Goal: Find specific page/section: Find specific page/section

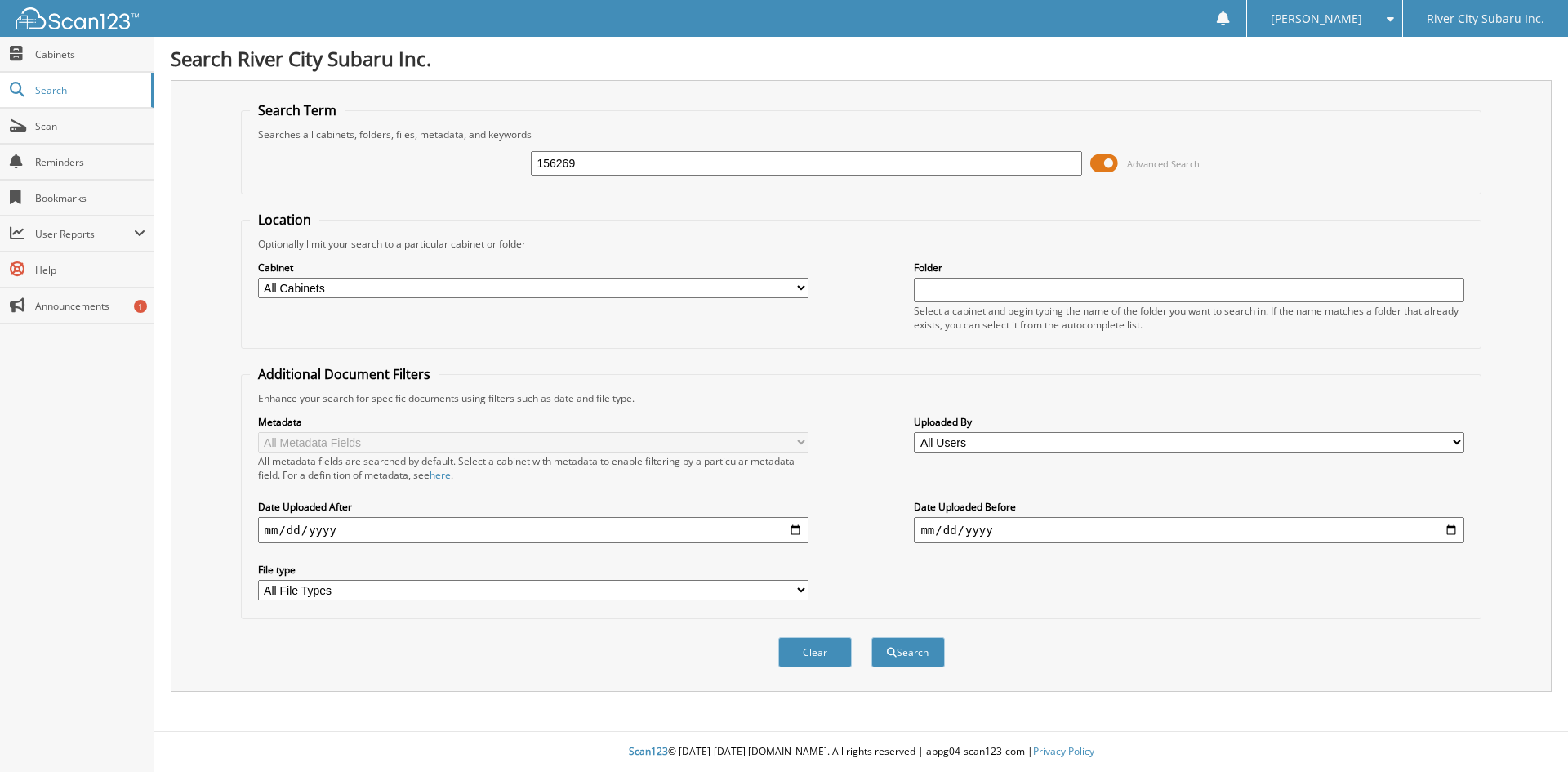
type input "156269"
click at [871, 637] on button "Search" at bounding box center [908, 651] width 74 height 30
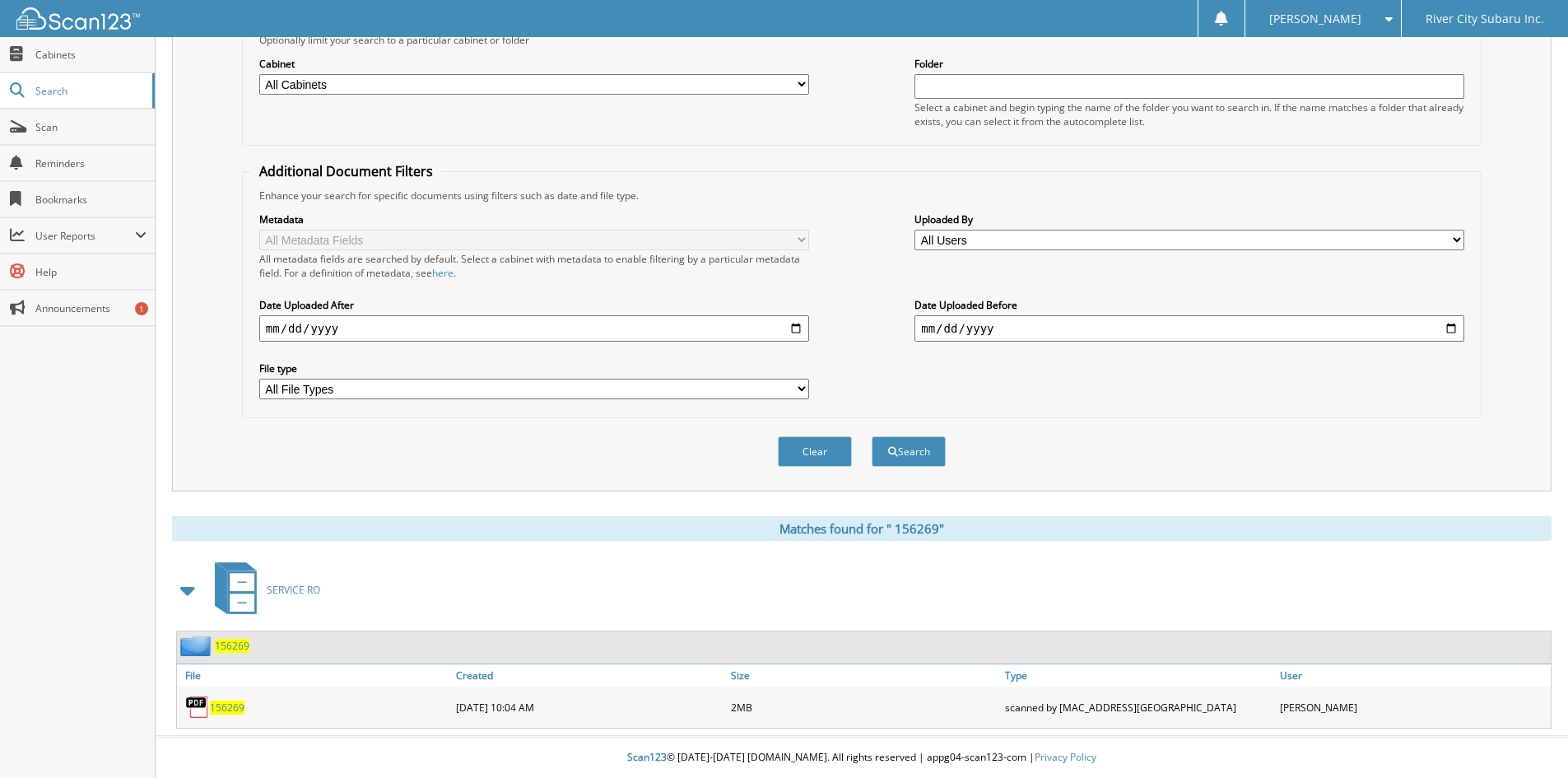
click at [227, 708] on span "1 5 6 2 6 9" at bounding box center [227, 707] width 34 height 14
